Goal: Task Accomplishment & Management: Manage account settings

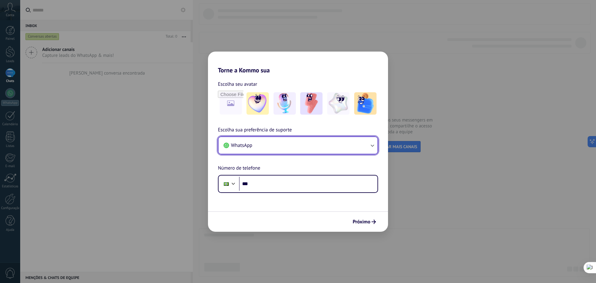
click at [330, 150] on button "WhatsApp" at bounding box center [298, 145] width 159 height 17
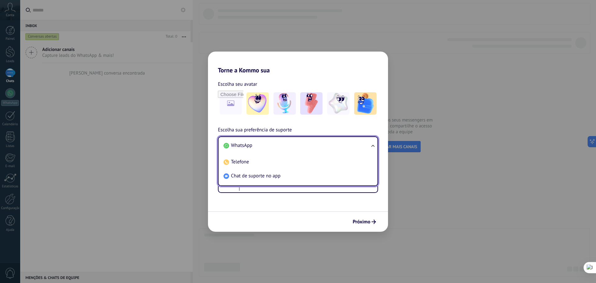
click at [327, 146] on li "WhatsApp" at bounding box center [296, 145] width 151 height 14
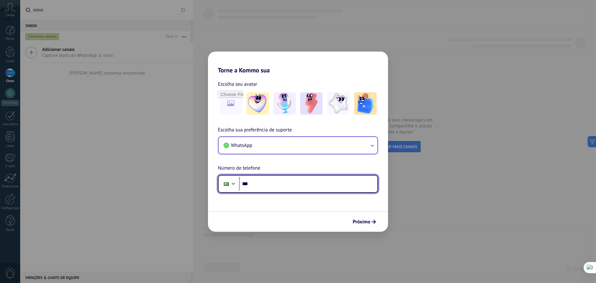
drag, startPoint x: 284, startPoint y: 180, endPoint x: 287, endPoint y: 186, distance: 6.5
click at [287, 186] on input "***" at bounding box center [308, 184] width 138 height 14
type input "**********"
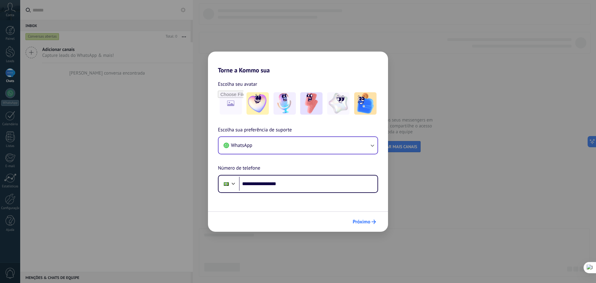
click at [368, 221] on span "Próximo" at bounding box center [362, 221] width 18 height 4
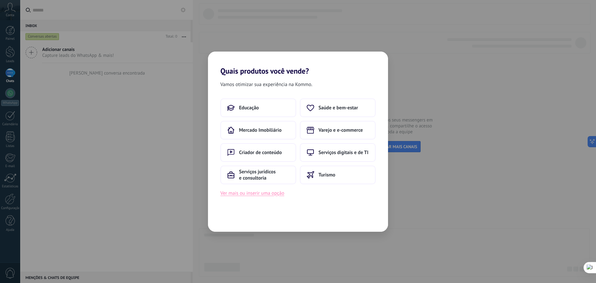
click at [272, 192] on button "Ver mais ou inserir uma opção" at bounding box center [252, 193] width 64 height 8
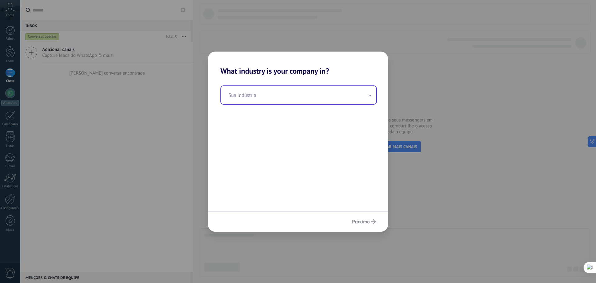
click at [279, 97] on input "text" at bounding box center [298, 95] width 155 height 18
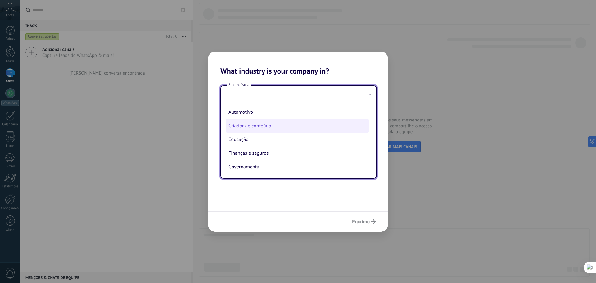
click at [251, 128] on li "Criador de conteúdo" at bounding box center [297, 126] width 143 height 14
type input "**********"
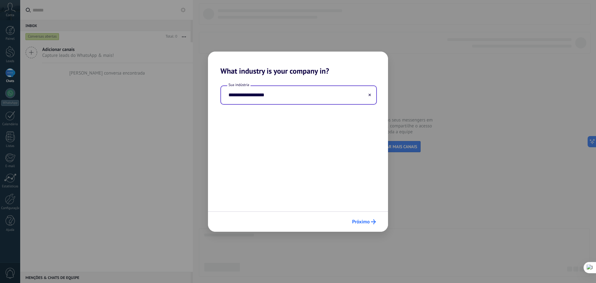
click at [372, 219] on icon "submit" at bounding box center [373, 221] width 5 height 5
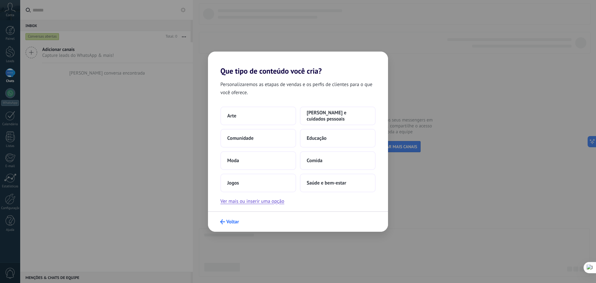
click at [231, 220] on span "Voltar" at bounding box center [232, 221] width 13 height 4
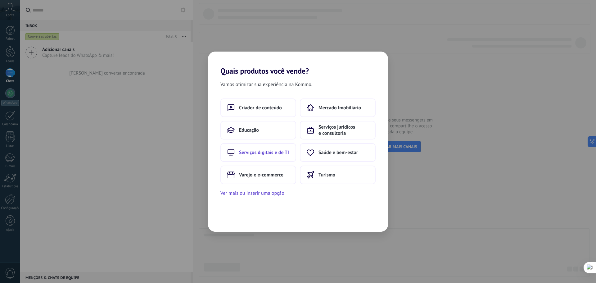
click at [278, 157] on button "Serviços digitais e de TI" at bounding box center [258, 152] width 76 height 19
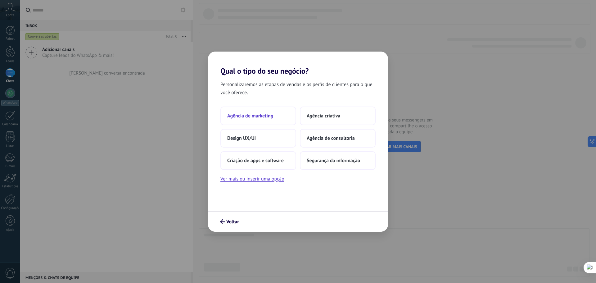
click at [261, 113] on span "Agência de marketing" at bounding box center [250, 116] width 46 height 6
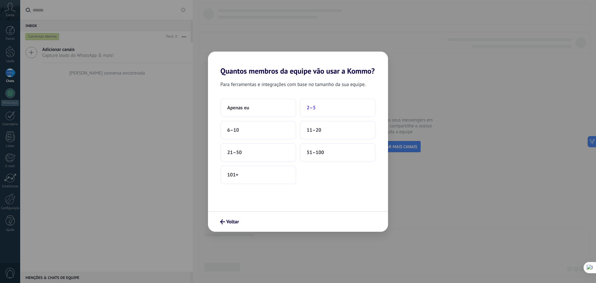
click at [308, 109] on span "2–5" at bounding box center [311, 108] width 9 height 6
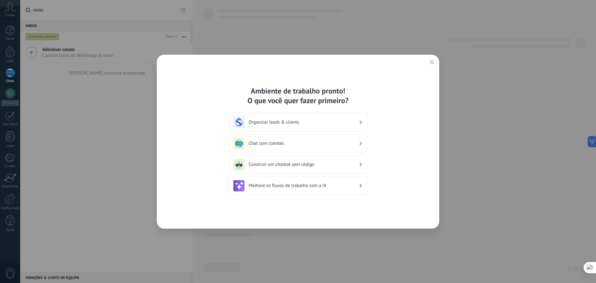
click at [281, 124] on h3 "Organizar leads & clients" at bounding box center [304, 122] width 110 height 6
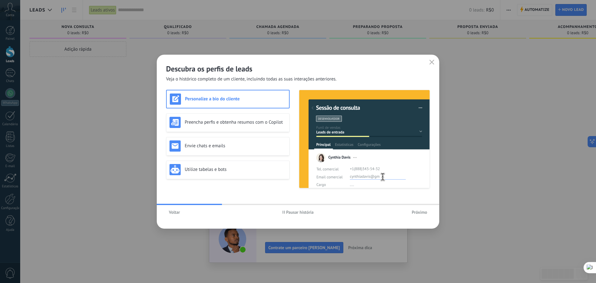
click at [422, 208] on button "Próximo" at bounding box center [419, 211] width 21 height 9
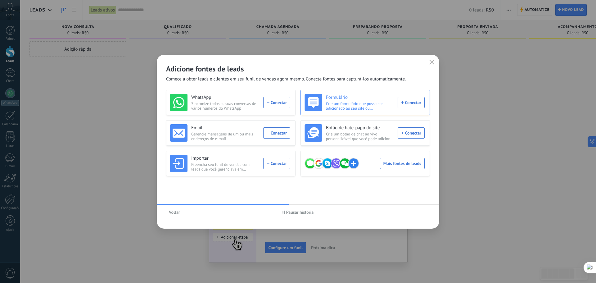
click at [407, 107] on div "Formulário Crie um formulário que possa ser adicionado ao seu site ou compartil…" at bounding box center [365, 102] width 120 height 17
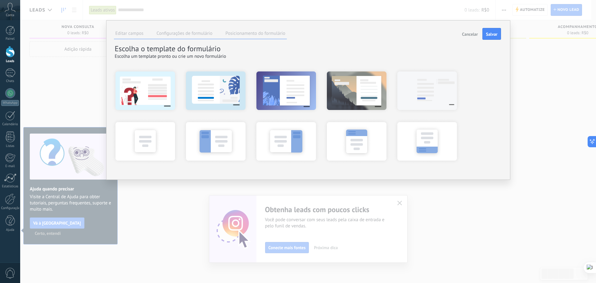
click at [465, 36] on span "Cancelar" at bounding box center [470, 34] width 16 height 4
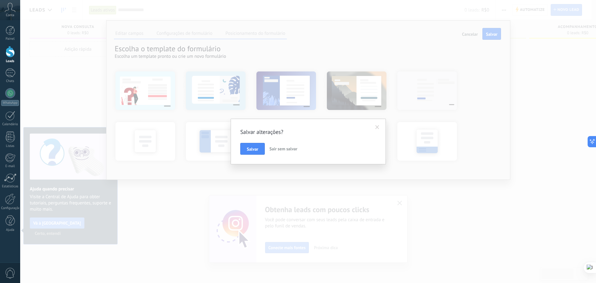
click at [289, 149] on span "Sair sem salvar" at bounding box center [283, 149] width 28 height 6
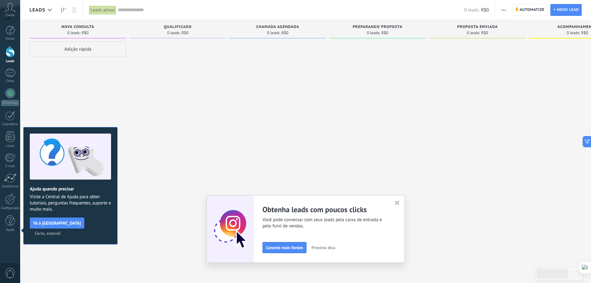
click at [61, 231] on span "Certo, entendi" at bounding box center [48, 233] width 26 height 4
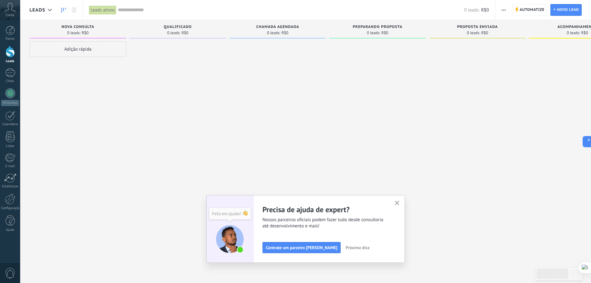
click at [62, 48] on div "Adição rápida" at bounding box center [77, 49] width 97 height 16
click at [176, 79] on div at bounding box center [177, 142] width 97 height 202
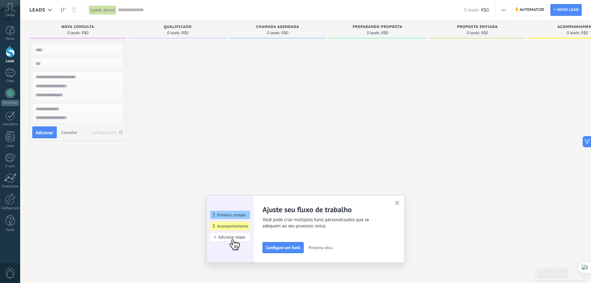
click at [63, 128] on button "Cancelar" at bounding box center [69, 132] width 21 height 9
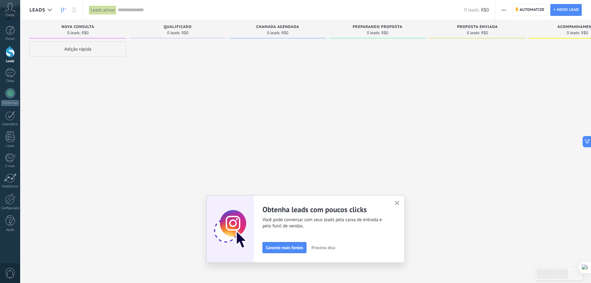
click at [88, 28] on span "Nova consulta" at bounding box center [77, 27] width 33 height 4
click at [98, 24] on div "Nova consulta 0 leads: R$0" at bounding box center [77, 29] width 97 height 18
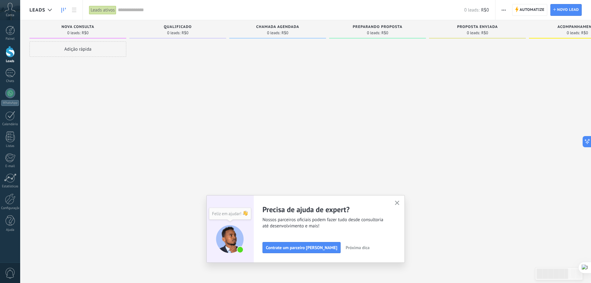
click at [91, 25] on span "Nova consulta" at bounding box center [77, 27] width 33 height 4
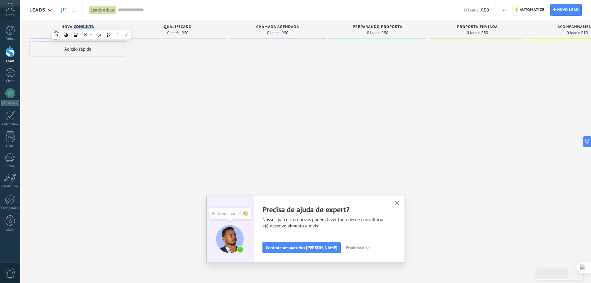
click at [165, 80] on div at bounding box center [177, 142] width 97 height 202
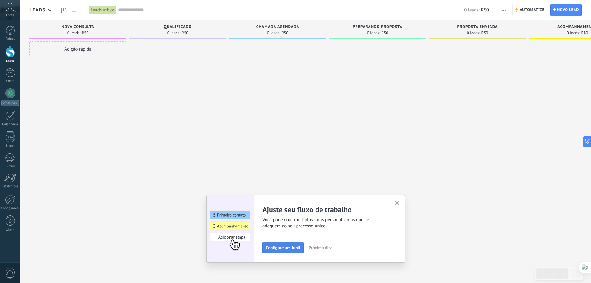
click at [294, 246] on span "Configure um funil" at bounding box center [283, 247] width 34 height 4
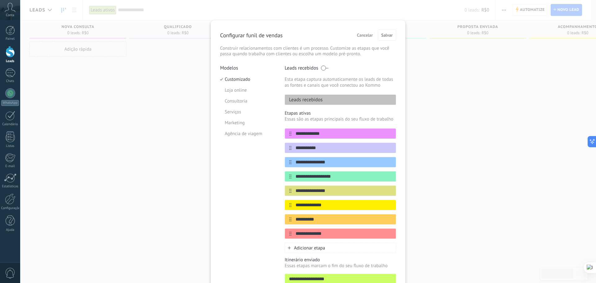
click at [359, 36] on span "Cancelar" at bounding box center [365, 35] width 16 height 4
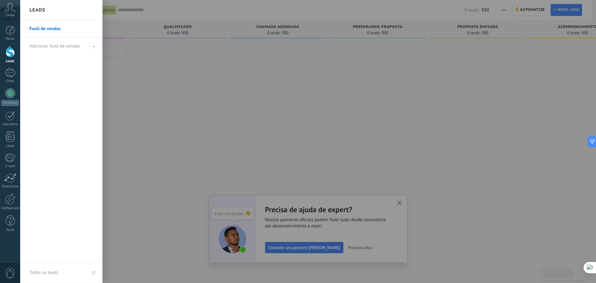
click at [34, 29] on link "Funil de vendas" at bounding box center [62, 28] width 67 height 17
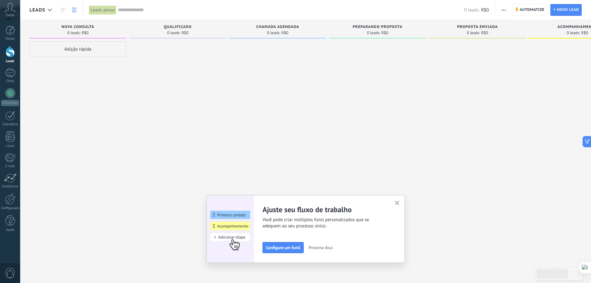
click at [75, 9] on icon at bounding box center [74, 10] width 4 height 4
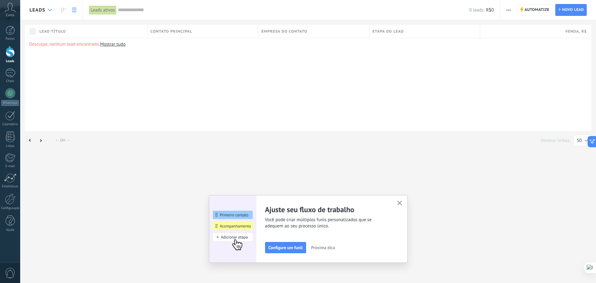
click at [53, 7] on div at bounding box center [50, 10] width 10 height 12
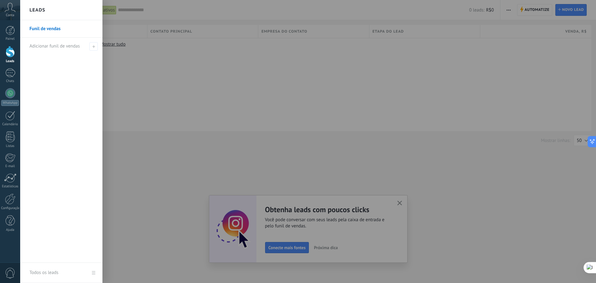
drag, startPoint x: 28, startPoint y: 30, endPoint x: 204, endPoint y: 82, distance: 183.5
click at [204, 82] on div at bounding box center [318, 141] width 596 height 283
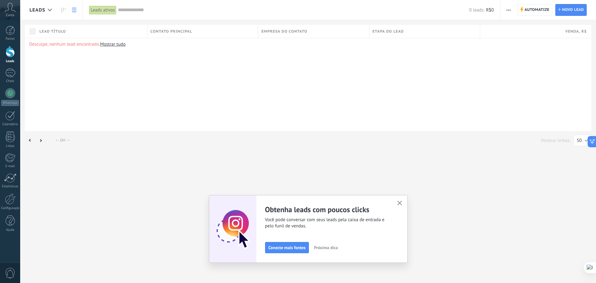
click at [307, 93] on div "Desculpe, nenhum lead encontrado. Mostrar tudo" at bounding box center [308, 84] width 567 height 93
click at [399, 202] on use "button" at bounding box center [399, 203] width 5 height 5
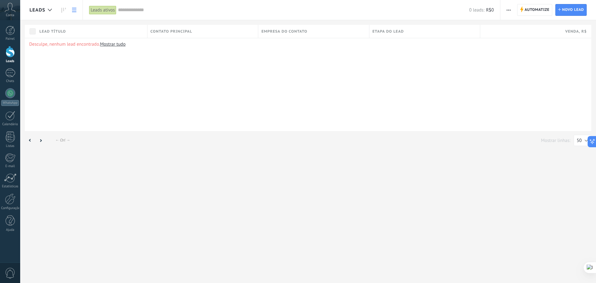
click at [37, 7] on span "Leads" at bounding box center [37, 10] width 16 height 6
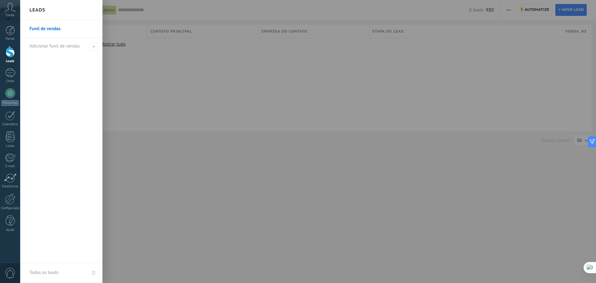
click at [35, 29] on link "Funil de vendas" at bounding box center [62, 28] width 67 height 17
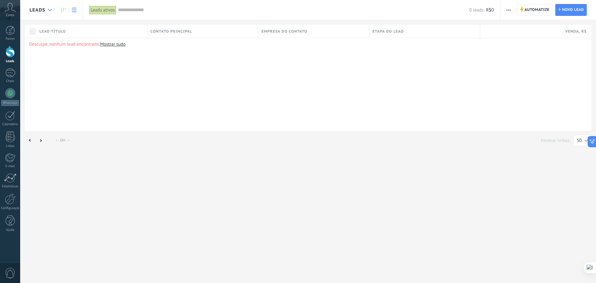
click at [48, 11] on div at bounding box center [50, 10] width 10 height 12
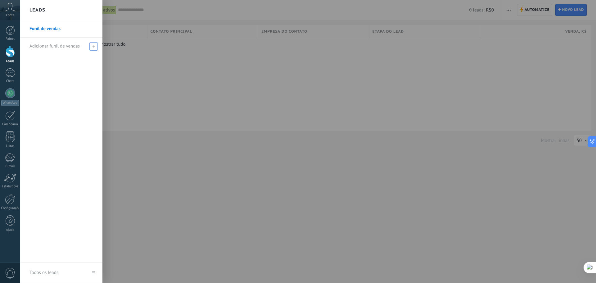
click at [50, 43] on div "Adicionar funil de vendas" at bounding box center [62, 46] width 67 height 17
click at [224, 93] on div at bounding box center [318, 141] width 596 height 283
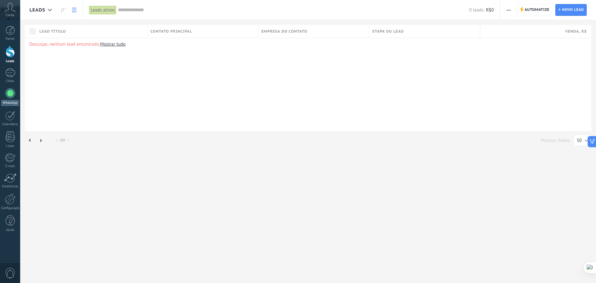
click at [9, 93] on div at bounding box center [10, 93] width 10 height 10
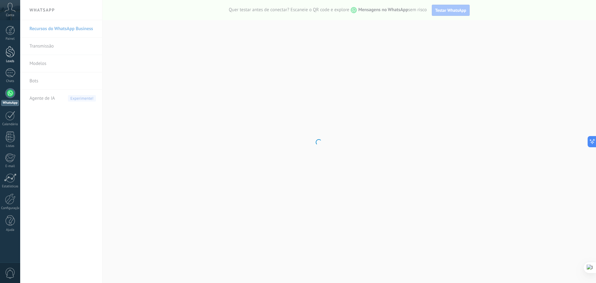
click at [7, 57] on div at bounding box center [10, 51] width 9 height 11
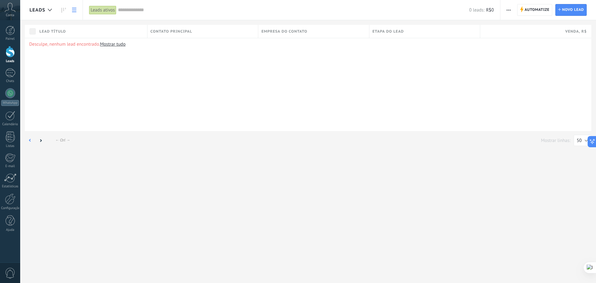
click at [29, 141] on use at bounding box center [30, 140] width 2 height 3
click at [39, 142] on div at bounding box center [40, 140] width 11 height 12
click at [115, 45] on link "Mostrar tudo" at bounding box center [112, 44] width 25 height 6
click at [14, 34] on div at bounding box center [10, 30] width 9 height 9
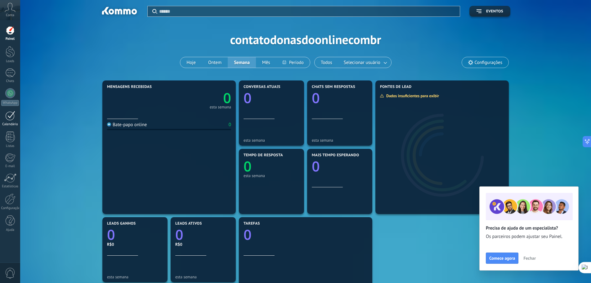
click at [12, 115] on div at bounding box center [10, 116] width 10 height 10
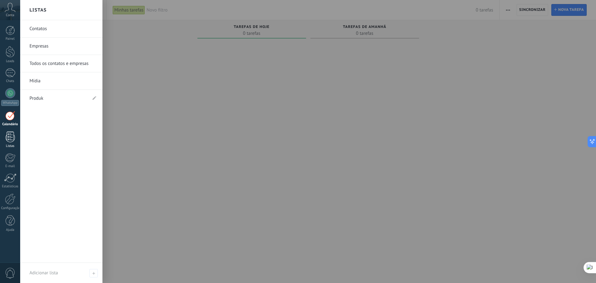
click at [8, 140] on div at bounding box center [10, 136] width 9 height 11
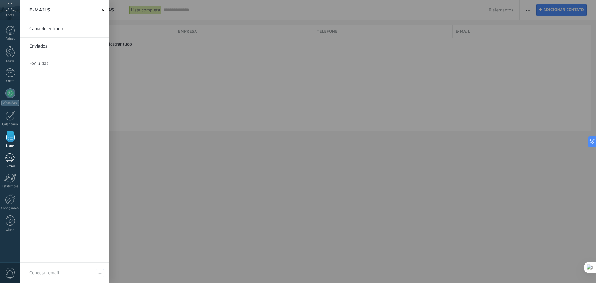
click at [7, 159] on div at bounding box center [10, 157] width 10 height 9
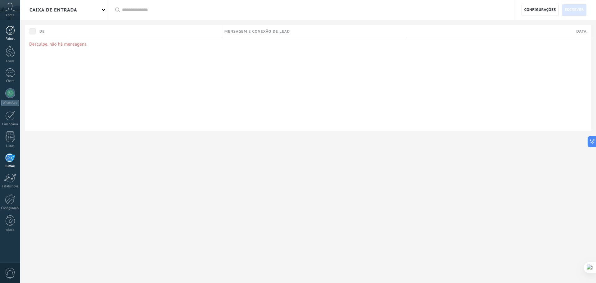
click at [6, 34] on div at bounding box center [10, 30] width 9 height 9
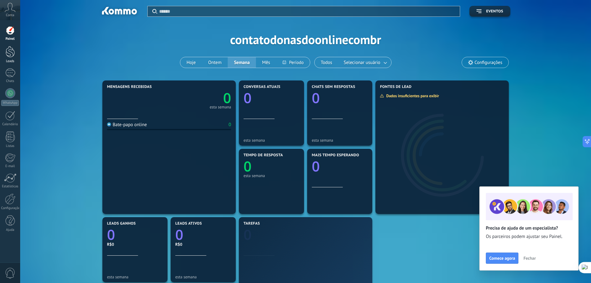
click at [8, 58] on link "Leads" at bounding box center [10, 54] width 20 height 17
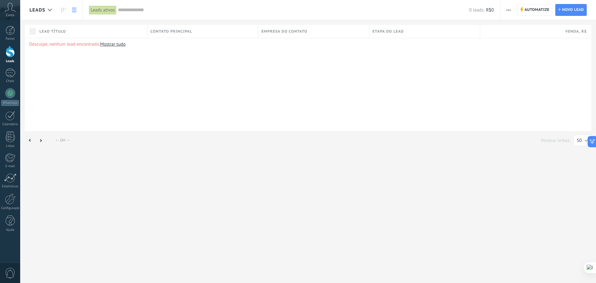
click at [12, 14] on span "Conta" at bounding box center [10, 15] width 8 height 4
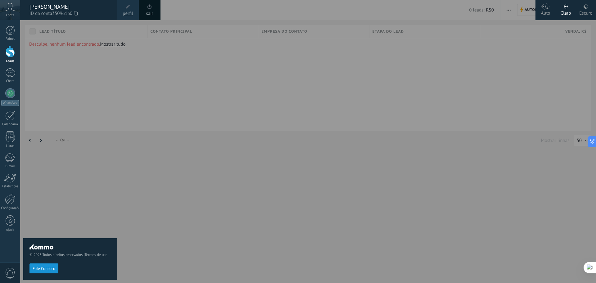
click at [133, 12] on link "perfil" at bounding box center [128, 10] width 22 height 20
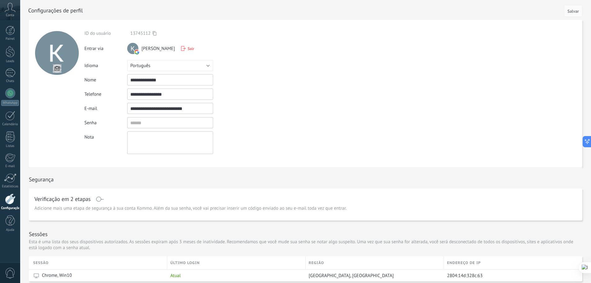
drag, startPoint x: 174, startPoint y: 78, endPoint x: 114, endPoint y: 79, distance: 59.6
click at [115, 79] on div "**********" at bounding box center [182, 79] width 196 height 11
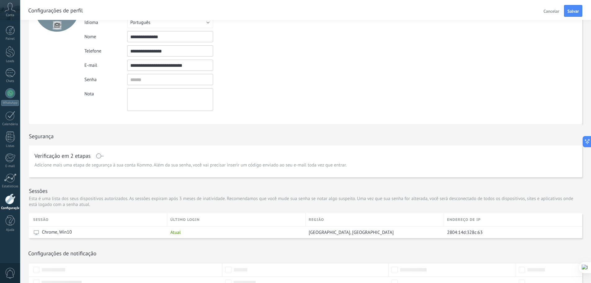
scroll to position [121, 0]
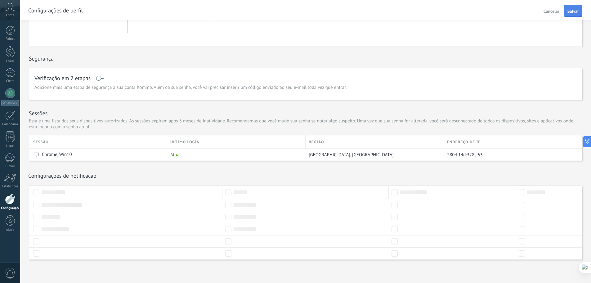
type input "**********"
click at [572, 10] on span "Salvar" at bounding box center [573, 11] width 11 height 4
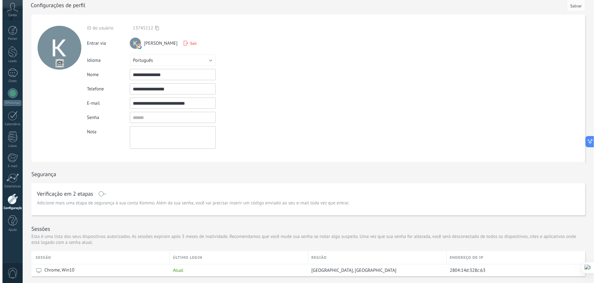
scroll to position [0, 0]
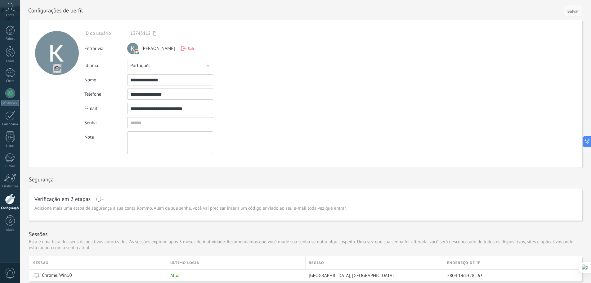
click at [569, 14] on button "Salvar" at bounding box center [573, 11] width 18 height 12
click at [6, 13] on div "Conta" at bounding box center [10, 10] width 20 height 20
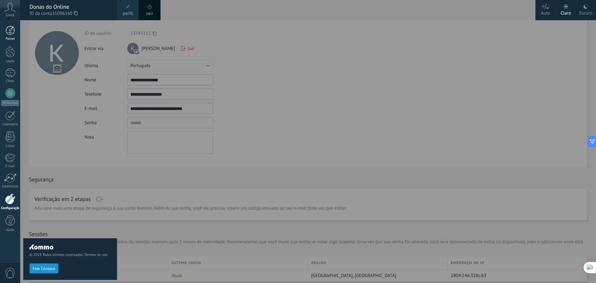
click at [4, 34] on link "Painel" at bounding box center [10, 33] width 20 height 15
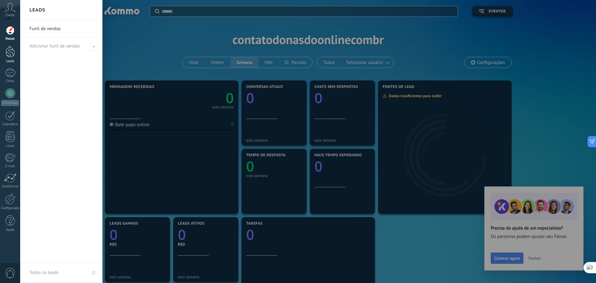
click at [14, 56] on div at bounding box center [10, 51] width 9 height 11
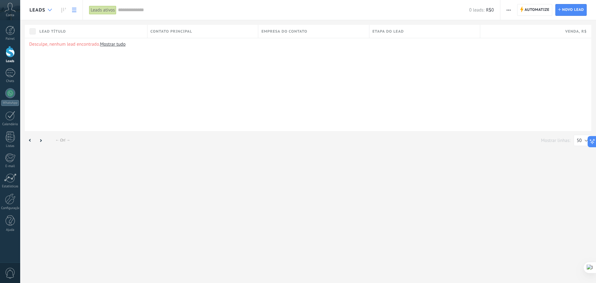
click at [47, 12] on div at bounding box center [50, 10] width 10 height 12
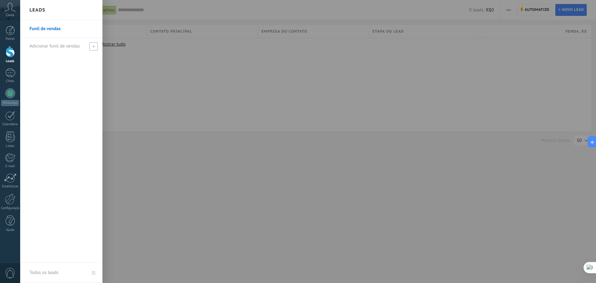
click at [48, 43] on div "Adicionar funil de vendas" at bounding box center [62, 46] width 67 height 17
type input "**********"
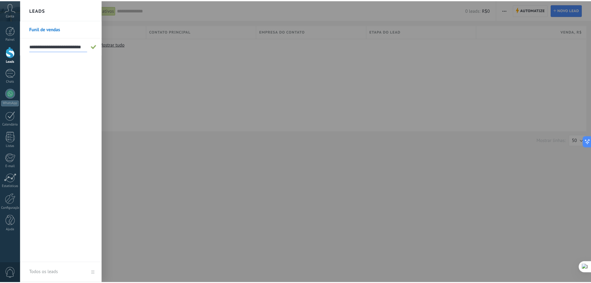
scroll to position [0, 0]
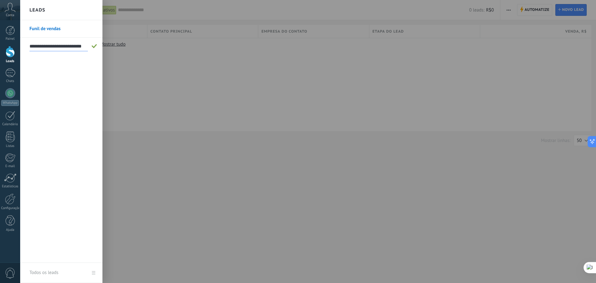
click at [92, 47] on span at bounding box center [95, 46] width 6 height 4
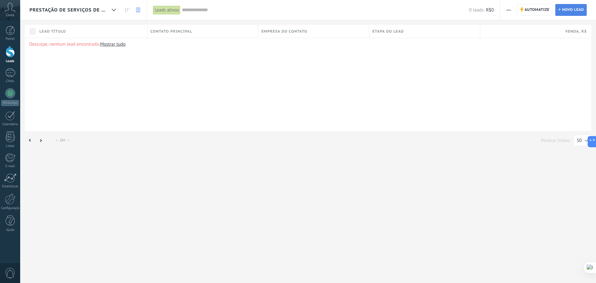
click at [574, 14] on span "Novo lead" at bounding box center [573, 9] width 22 height 11
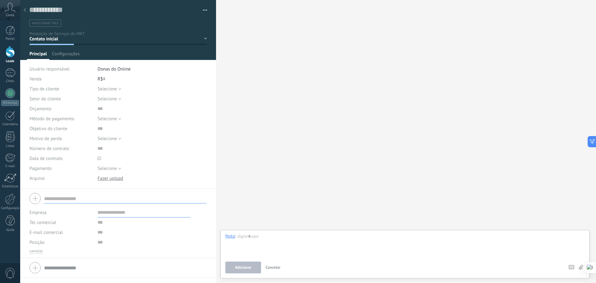
click at [25, 11] on icon at bounding box center [25, 10] width 2 height 4
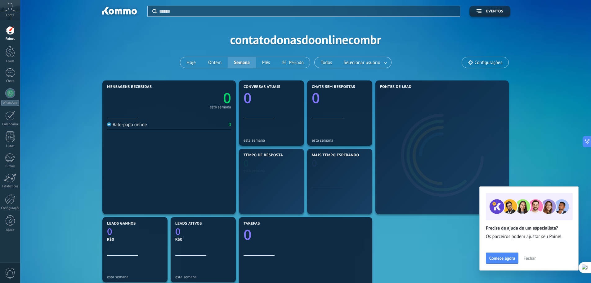
click at [77, 12] on div "Aplicar Eventos contatodonasdoonlinecombr Hoje Ontem Semana Mês Todos Seleciona…" at bounding box center [305, 39] width 553 height 79
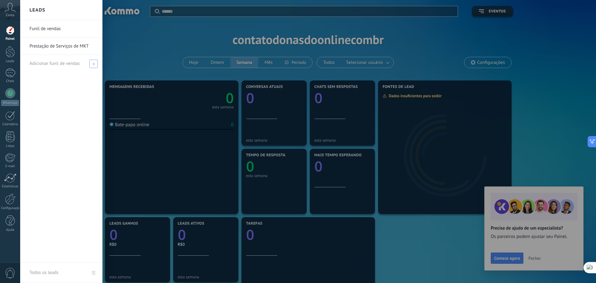
click at [55, 65] on span "Adicionar funil de vendas" at bounding box center [54, 64] width 50 height 6
type input "**********"
click at [94, 64] on span at bounding box center [95, 63] width 6 height 4
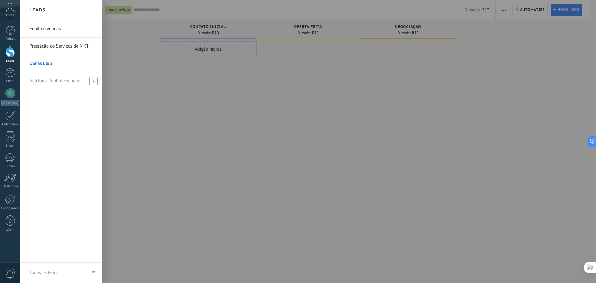
click at [62, 80] on span "Adicionar funil de vendas" at bounding box center [54, 81] width 50 height 6
type input "*********"
click at [96, 78] on span at bounding box center [94, 81] width 7 height 8
